Goal: Task Accomplishment & Management: Use online tool/utility

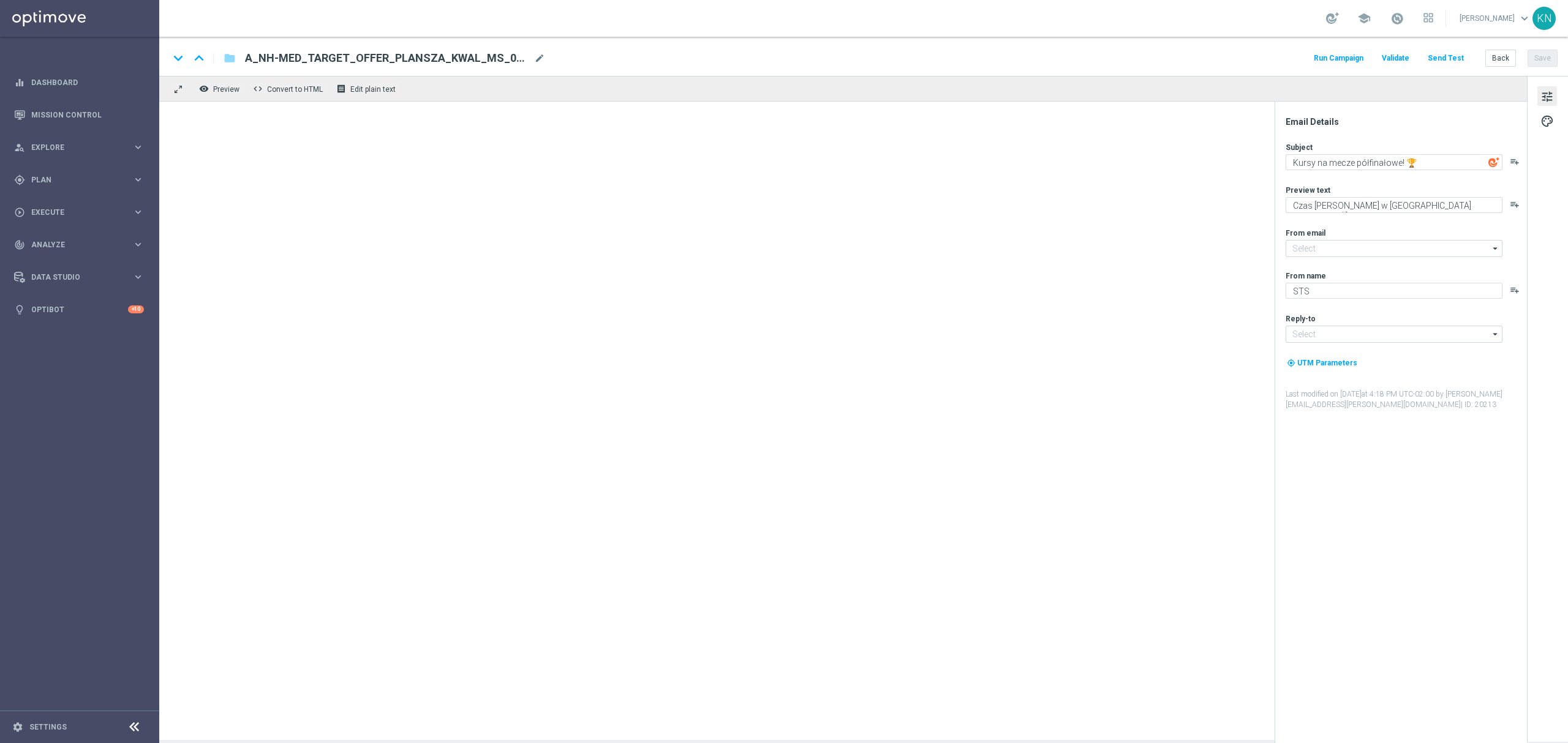
type input "[EMAIL_ADDRESS][DOMAIN_NAME]"
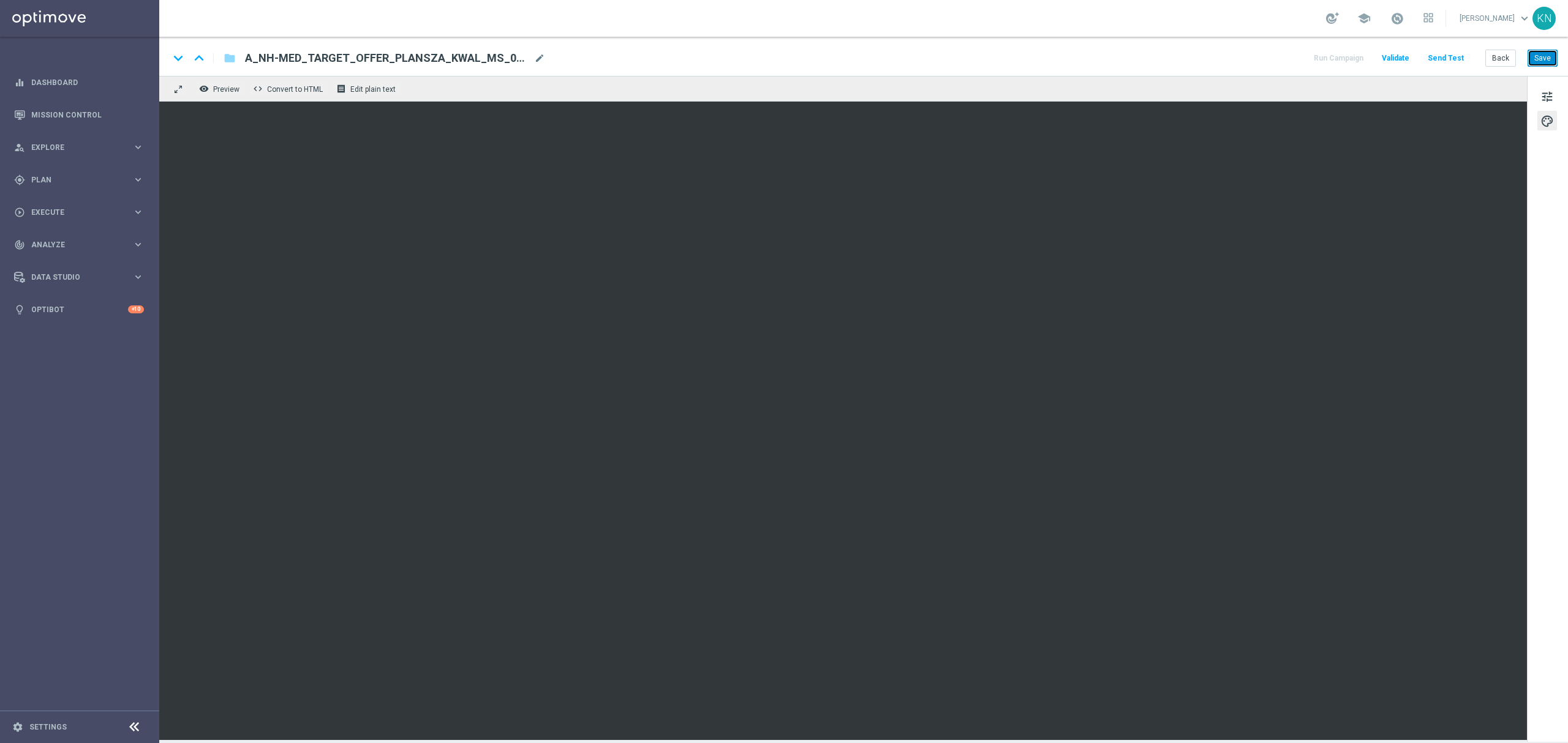
click at [1545, 59] on button "Save" at bounding box center [1542, 58] width 30 height 17
click at [1541, 64] on button "Save" at bounding box center [1542, 58] width 30 height 17
